Goal: Complete application form

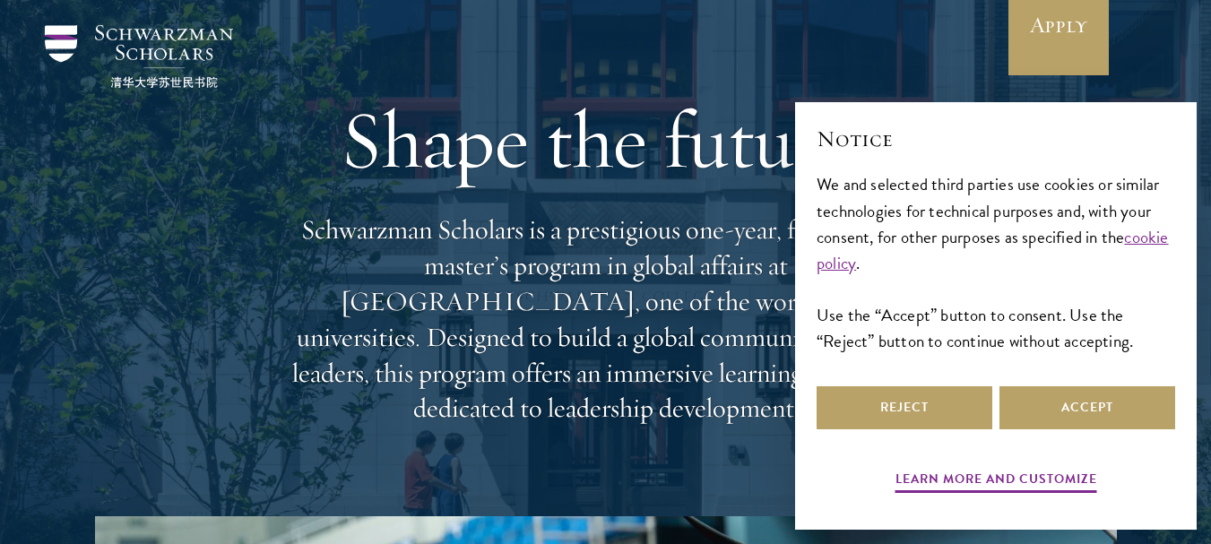
scroll to position [327, 0]
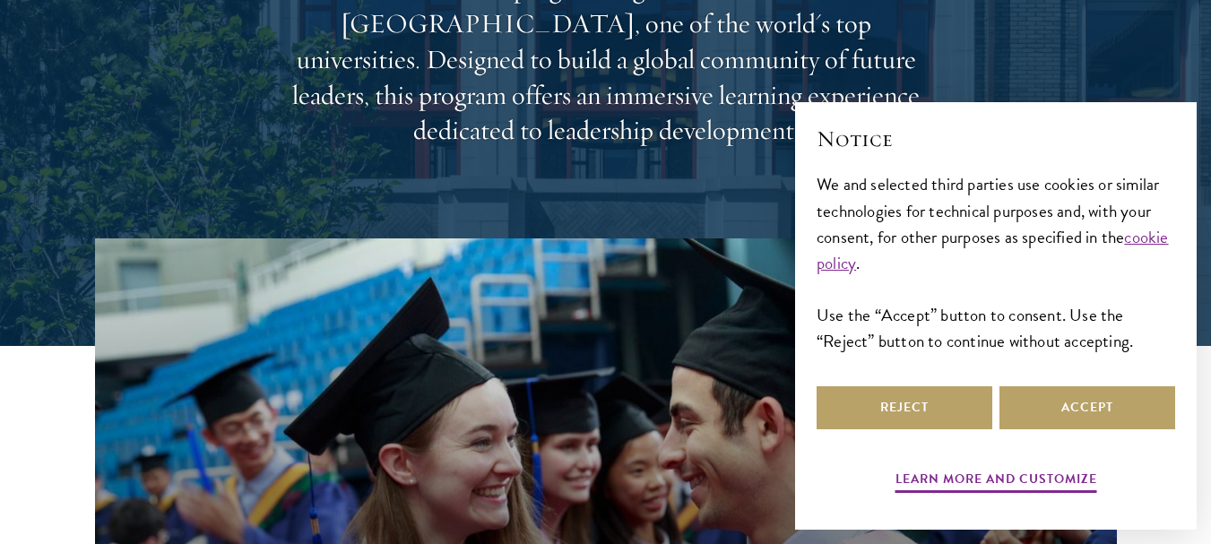
drag, startPoint x: 0, startPoint y: 0, endPoint x: 1224, endPoint y: 53, distance: 1225.0
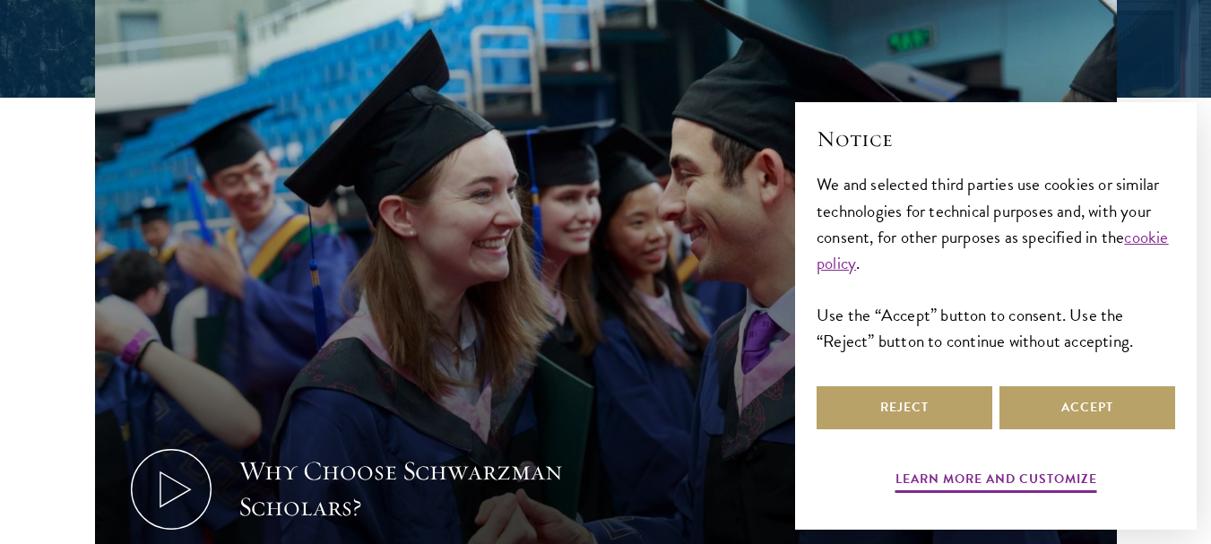
scroll to position [646, 0]
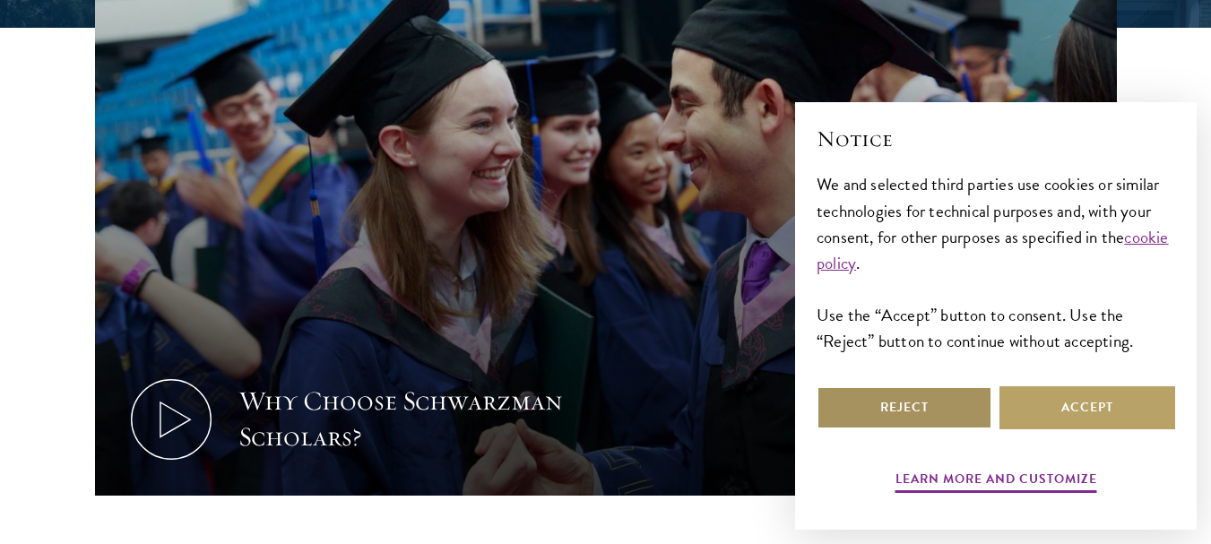
click at [924, 400] on button "Reject" at bounding box center [905, 407] width 176 height 43
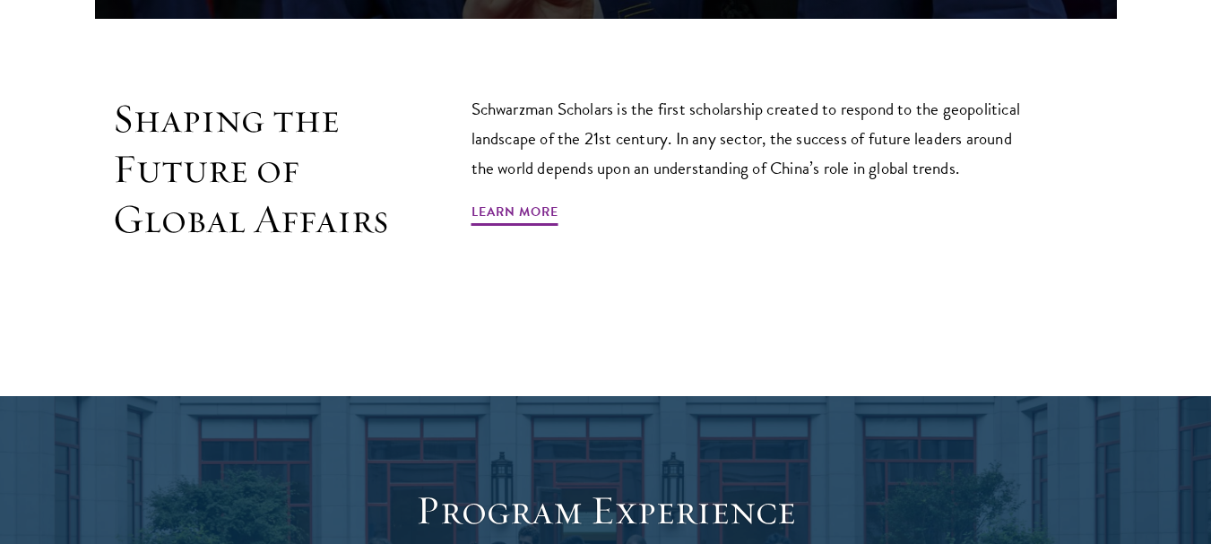
scroll to position [0, 0]
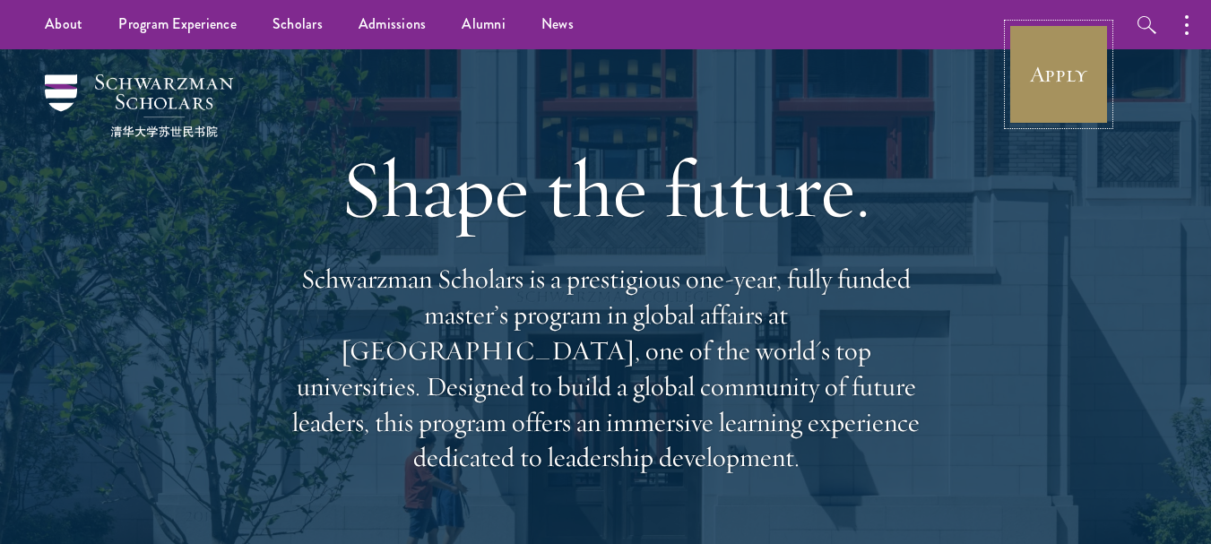
click at [1053, 72] on link "Apply" at bounding box center [1059, 74] width 100 height 100
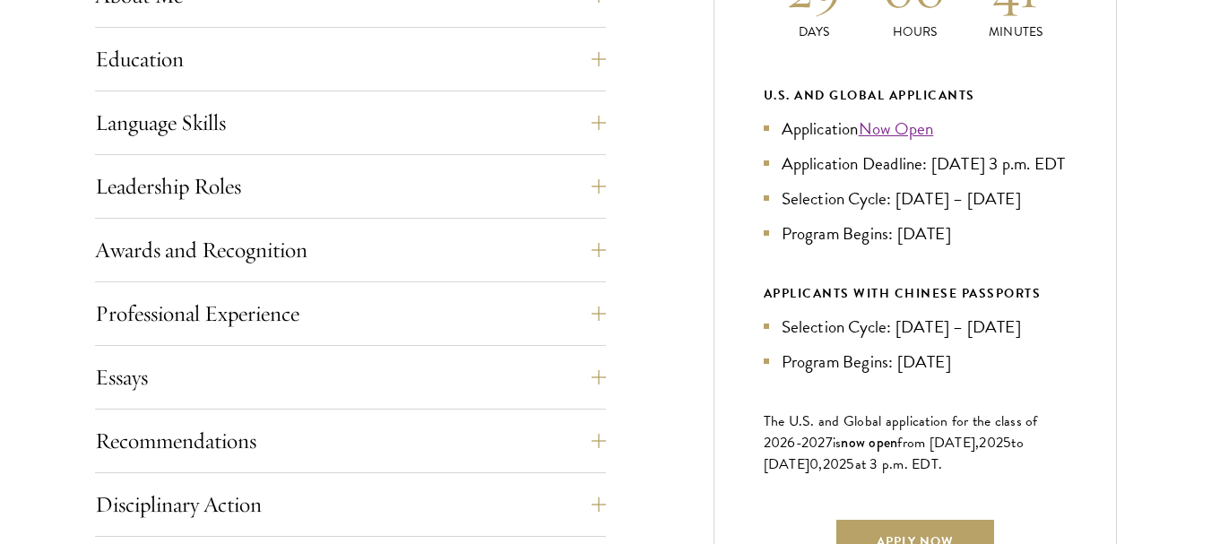
scroll to position [1059, 0]
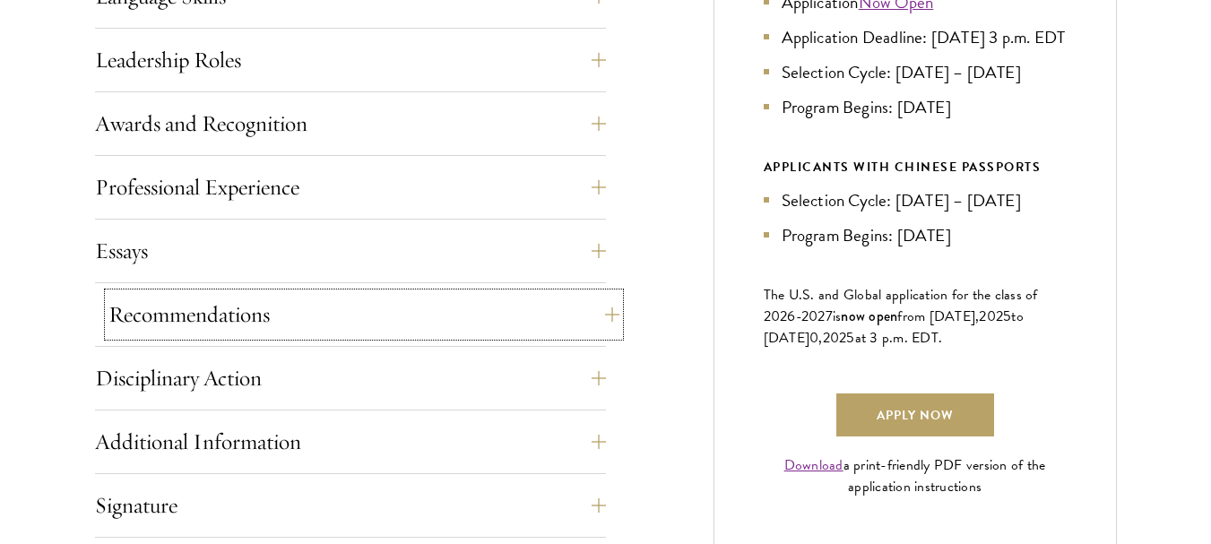
click at [593, 312] on button "Recommendations" at bounding box center [363, 314] width 511 height 43
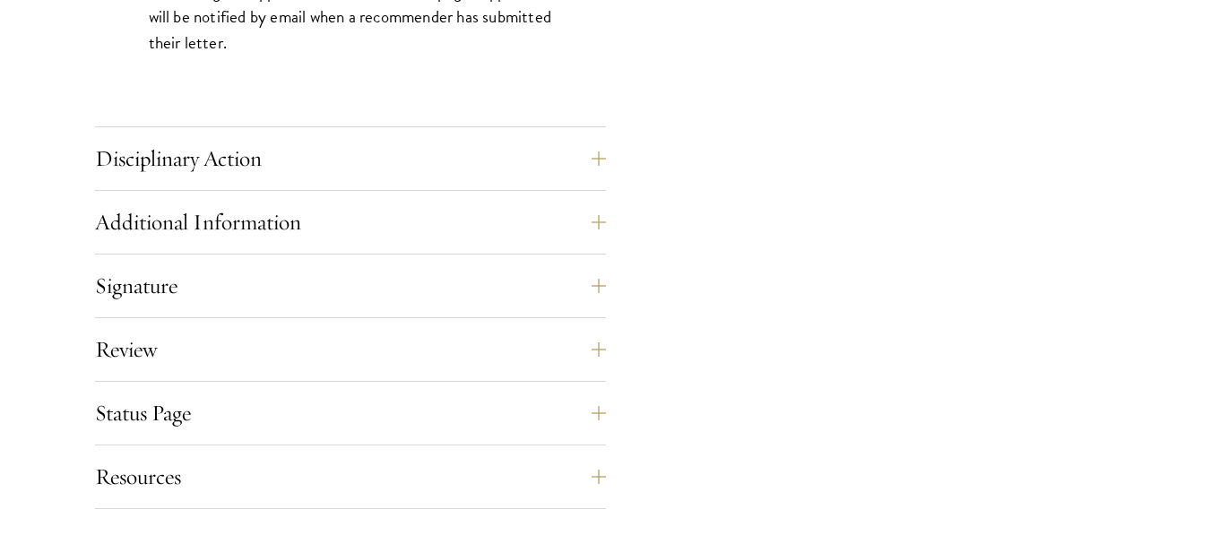
scroll to position [2837, 0]
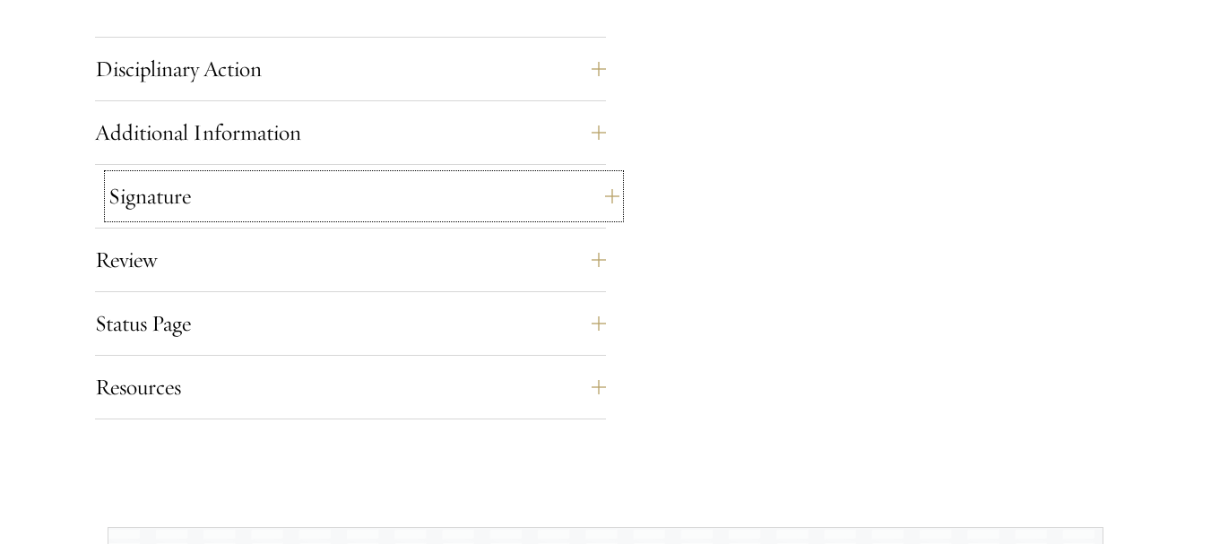
click at [600, 200] on button "Signature" at bounding box center [363, 196] width 511 height 43
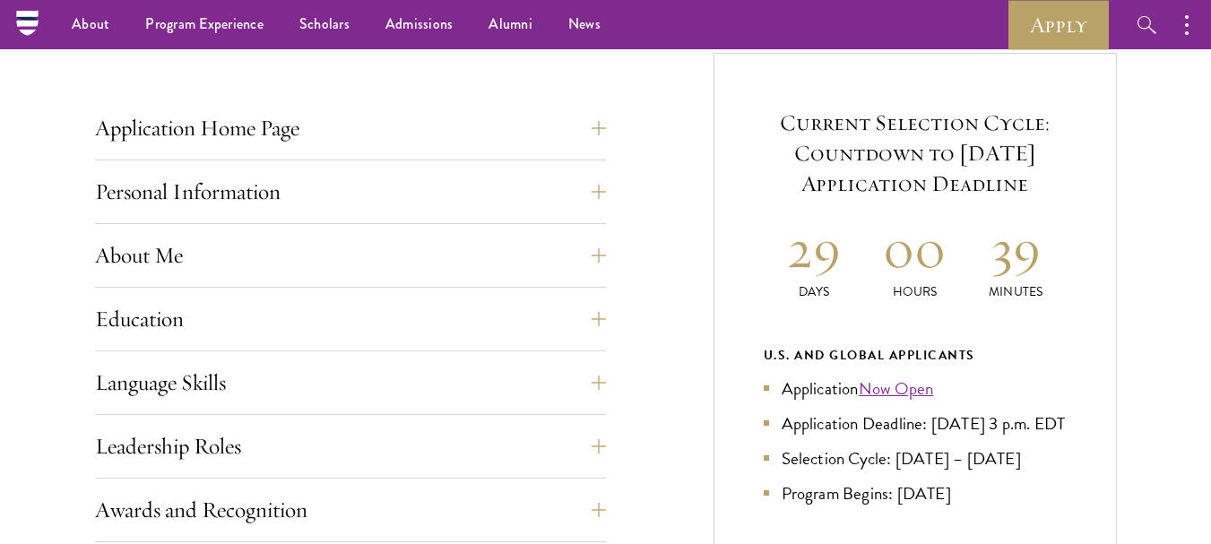
scroll to position [697, 0]
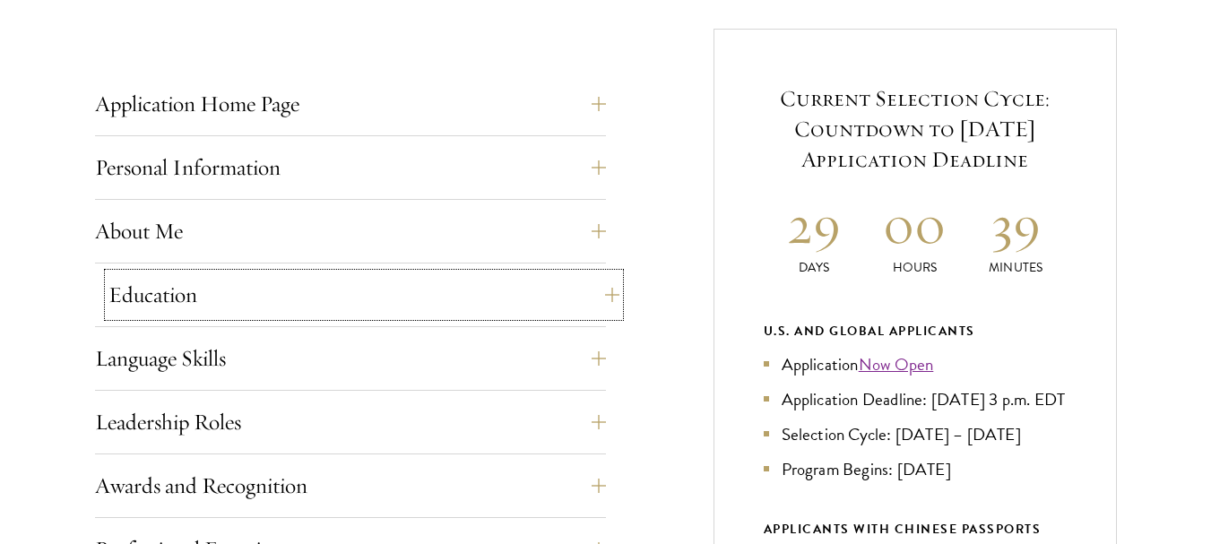
click at [589, 296] on button "Education" at bounding box center [363, 294] width 511 height 43
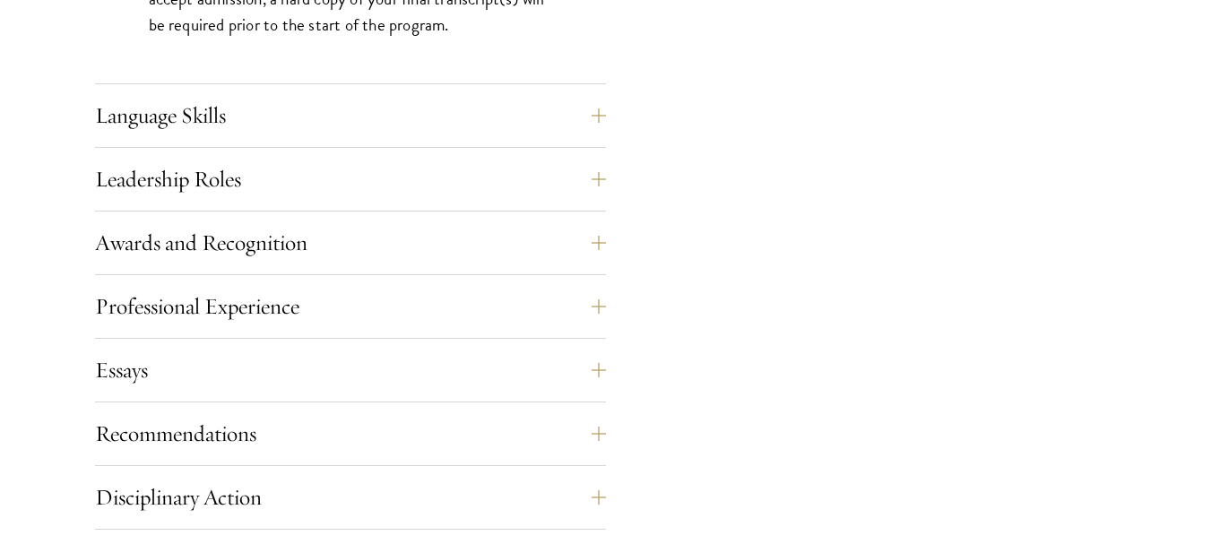
scroll to position [3062, 0]
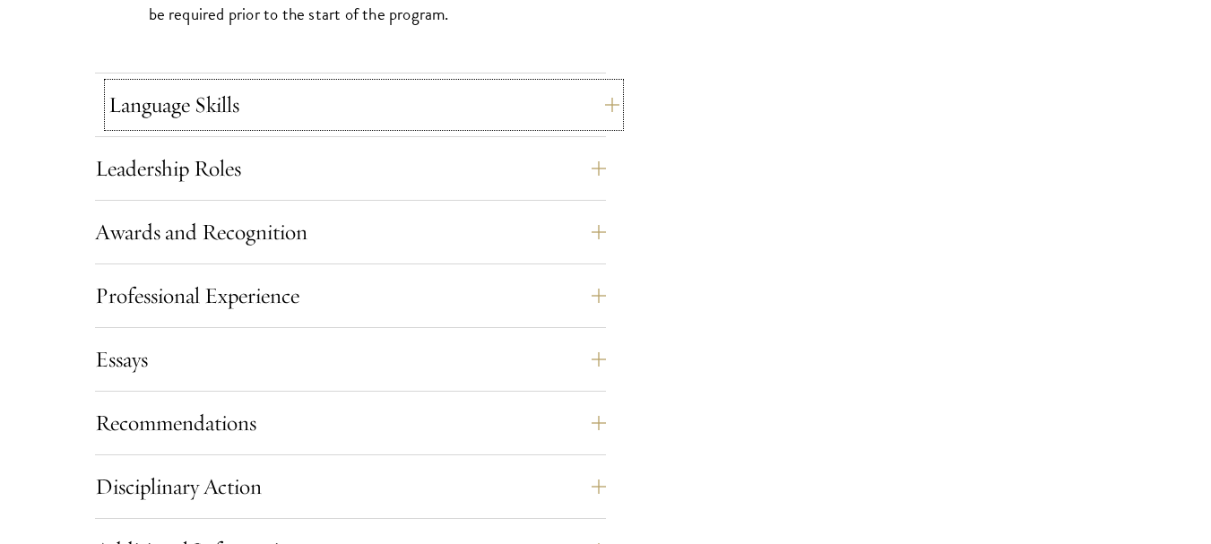
click at [594, 93] on button "Language Skills" at bounding box center [363, 104] width 511 height 43
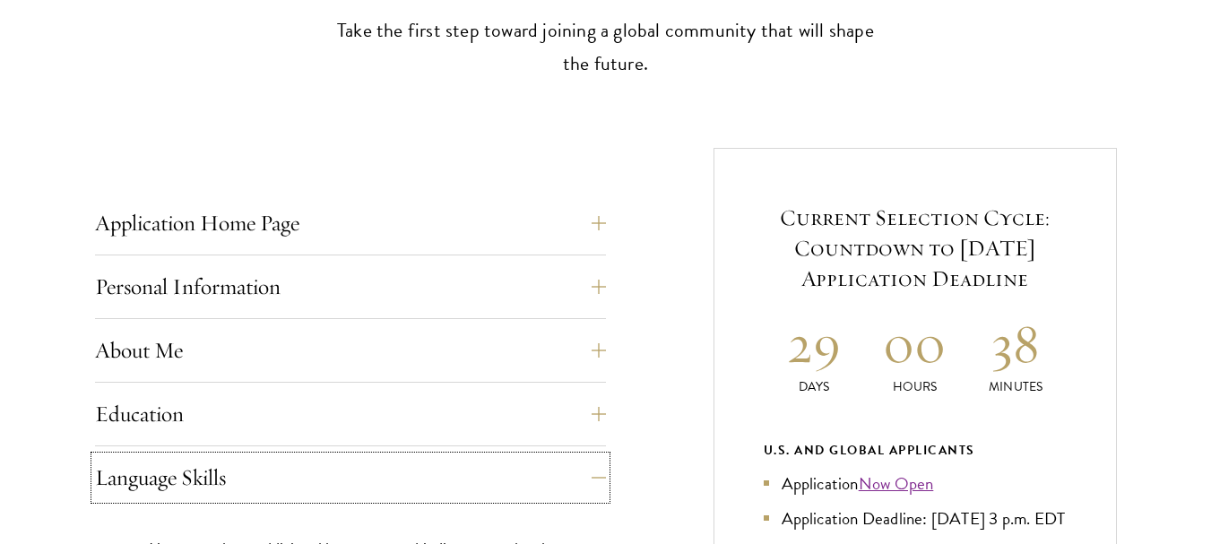
scroll to position [694, 0]
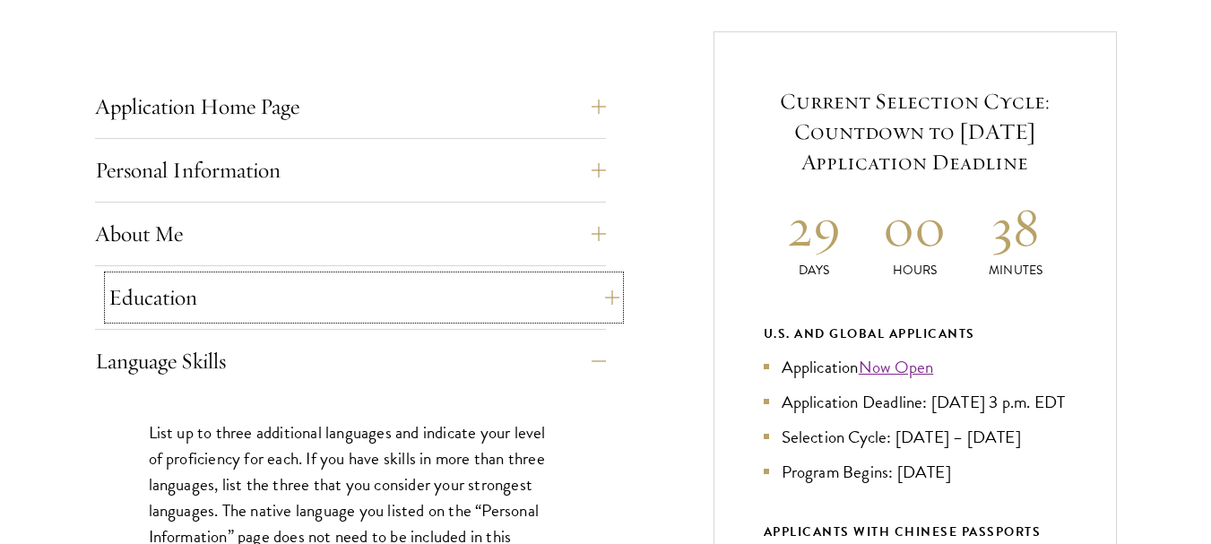
click at [603, 300] on button "Education" at bounding box center [363, 297] width 511 height 43
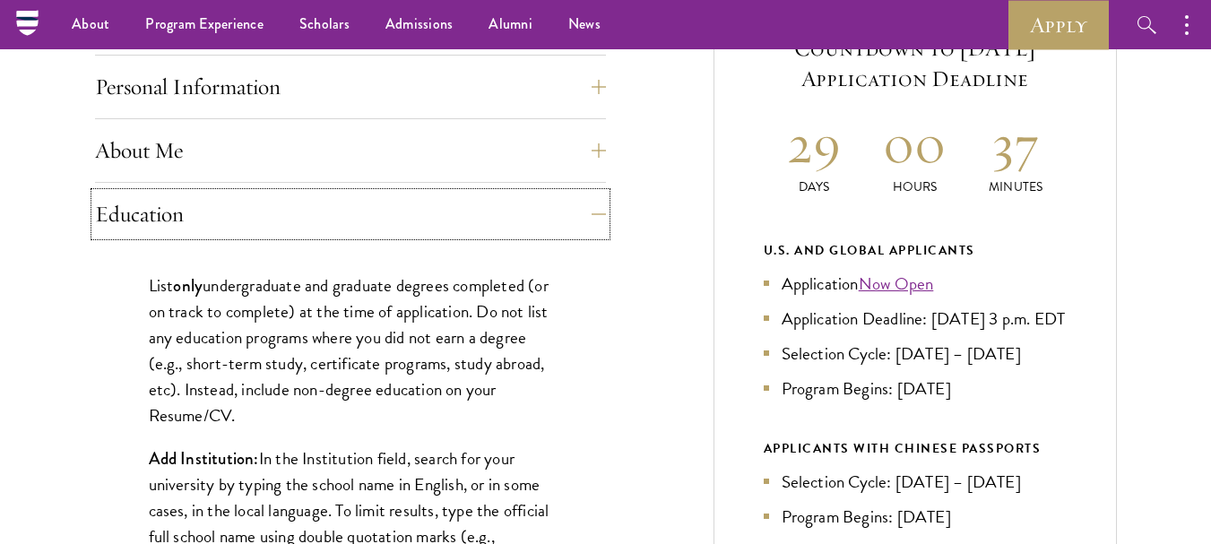
scroll to position [0, 0]
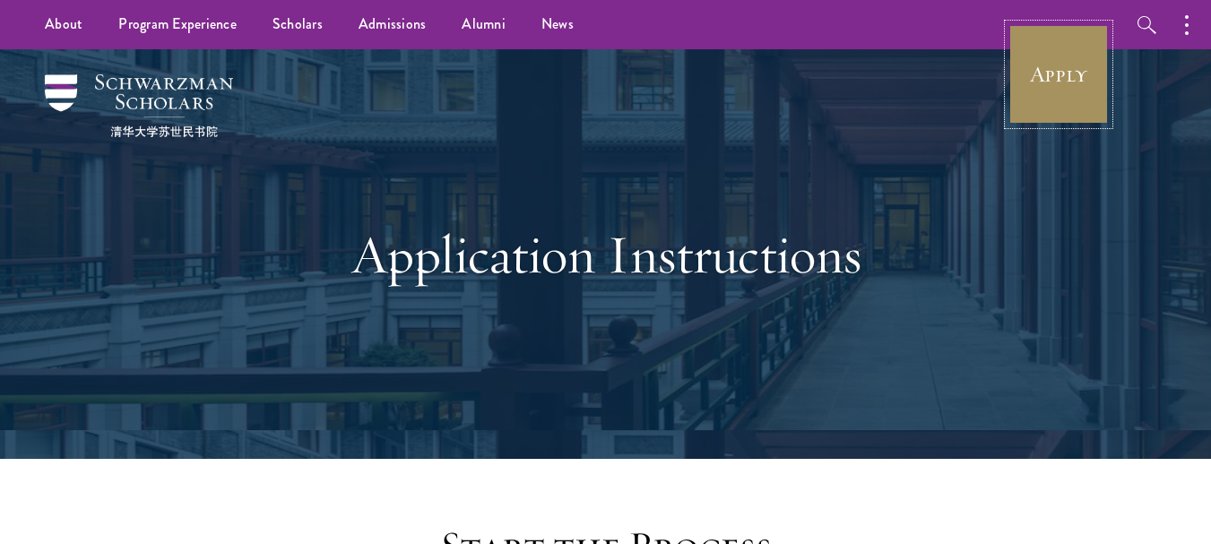
click at [1054, 51] on link "Apply" at bounding box center [1059, 74] width 100 height 100
